Goal: Navigation & Orientation: Find specific page/section

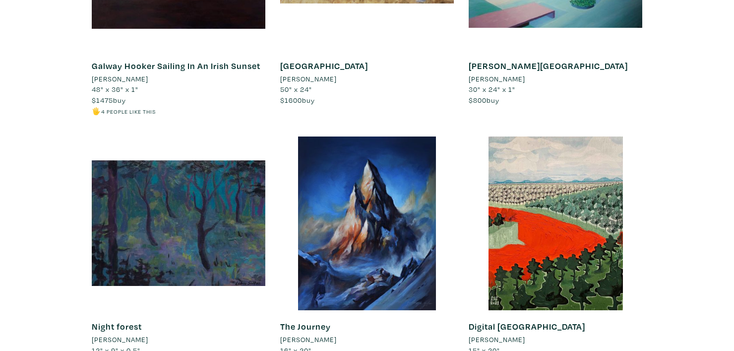
scroll to position [8738, 0]
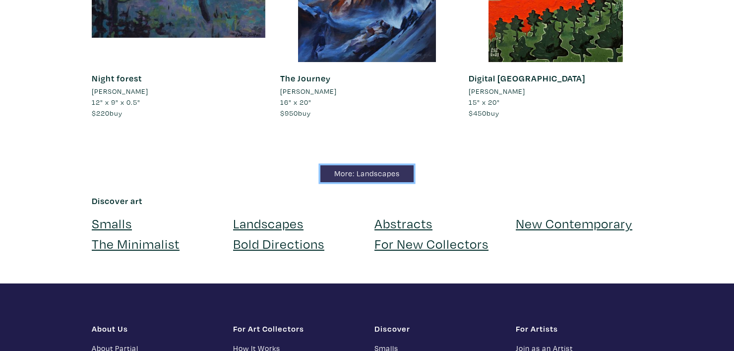
click at [388, 165] on link "More: Landscapes" at bounding box center [367, 173] width 93 height 17
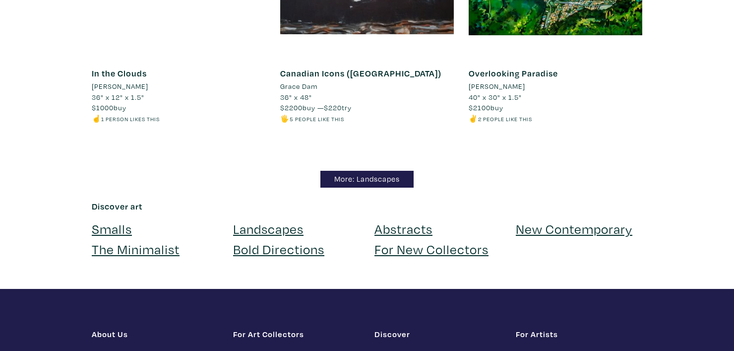
scroll to position [8397, 0]
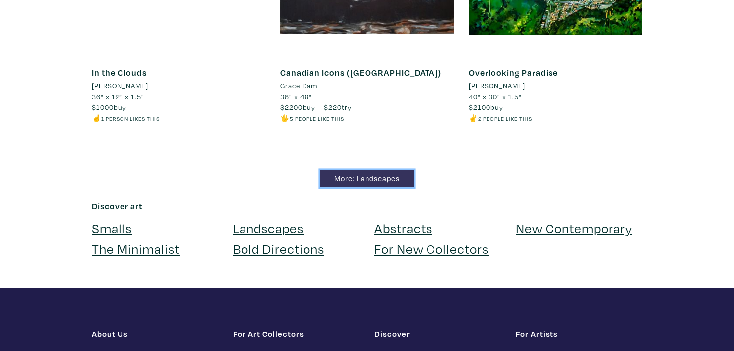
click at [383, 170] on link "More: Landscapes" at bounding box center [367, 178] width 93 height 17
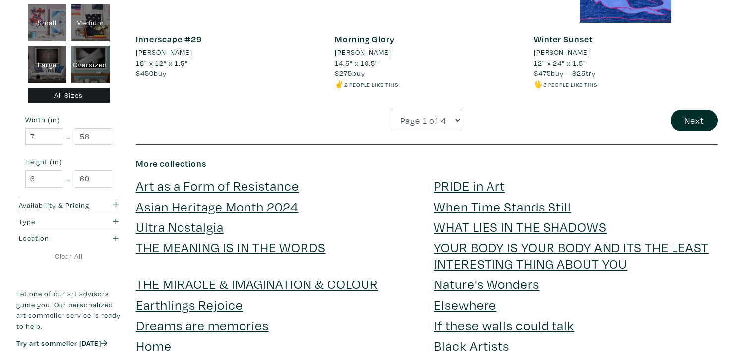
scroll to position [2233, 0]
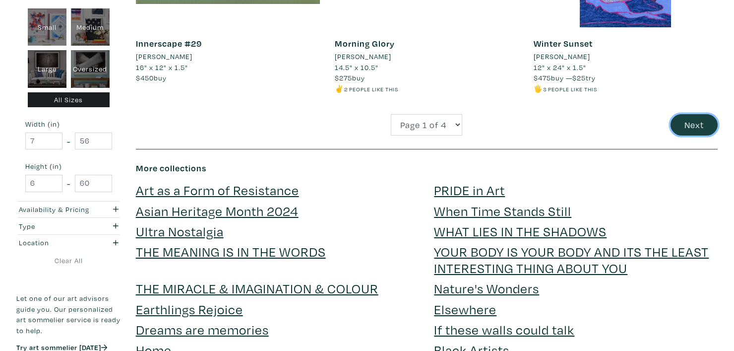
click at [680, 126] on button "Next" at bounding box center [694, 124] width 47 height 21
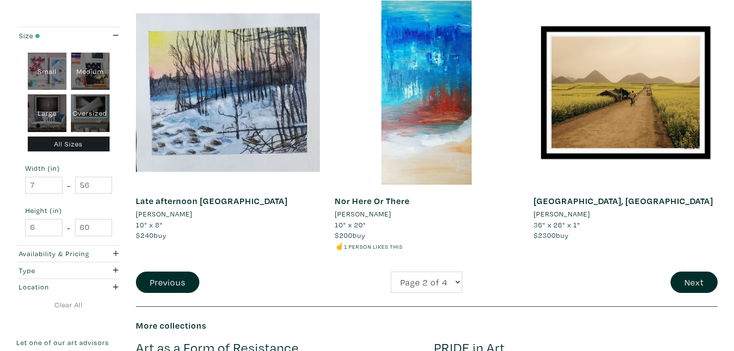
scroll to position [2084, 0]
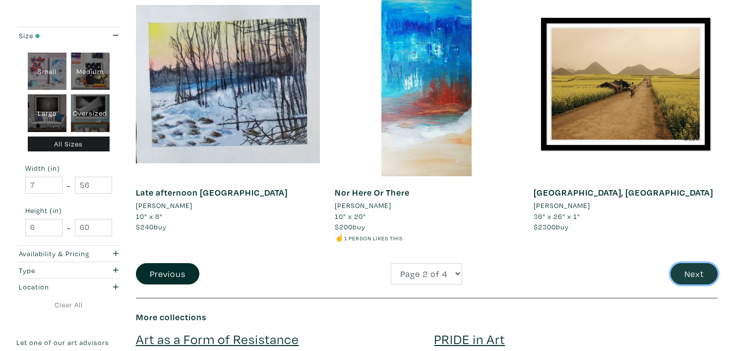
click at [693, 275] on button "Next" at bounding box center [694, 273] width 47 height 21
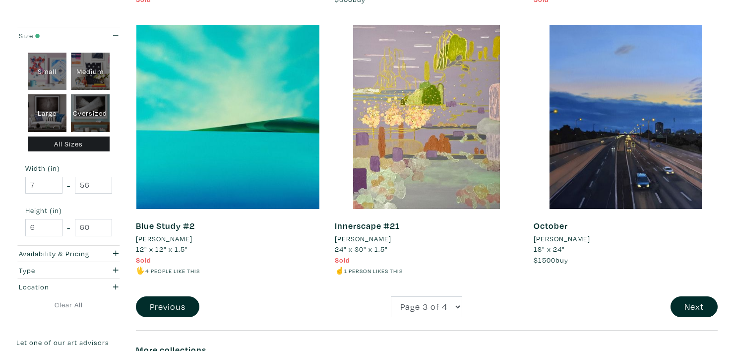
scroll to position [2183, 0]
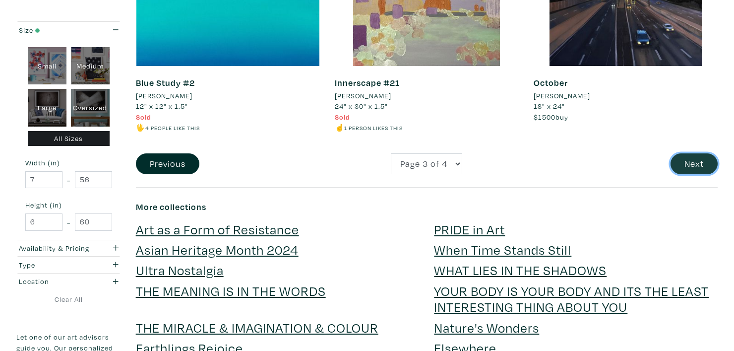
click at [698, 164] on button "Next" at bounding box center [694, 163] width 47 height 21
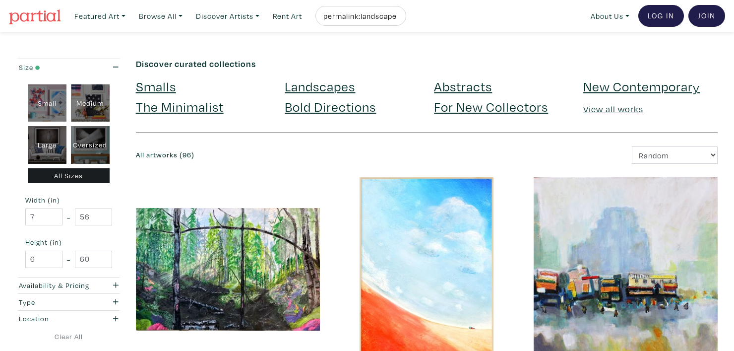
click at [459, 90] on link "Abstracts" at bounding box center [463, 85] width 58 height 17
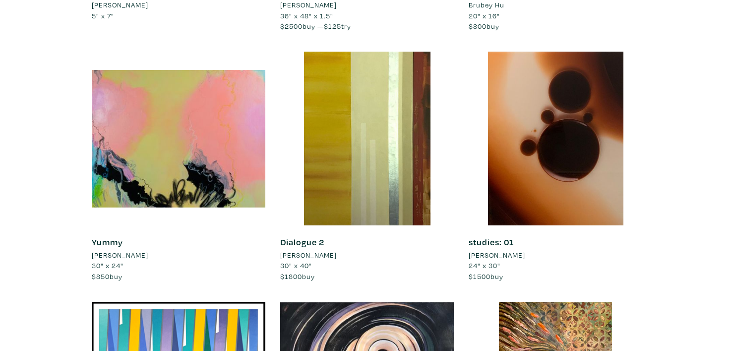
scroll to position [2580, 0]
